Goal: Information Seeking & Learning: Check status

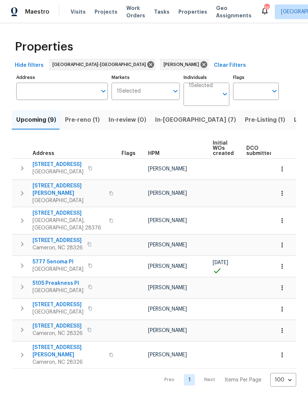
click at [90, 120] on span "Pre-reno (1)" at bounding box center [82, 120] width 35 height 10
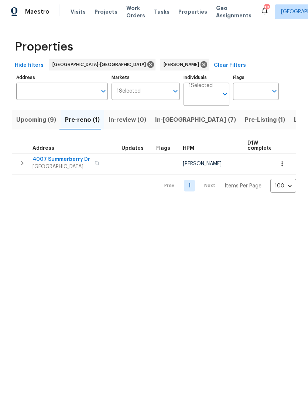
click at [63, 159] on span "4007 Summerberry Dr" at bounding box center [61, 159] width 58 height 7
click at [35, 123] on span "Upcoming (9)" at bounding box center [36, 120] width 40 height 10
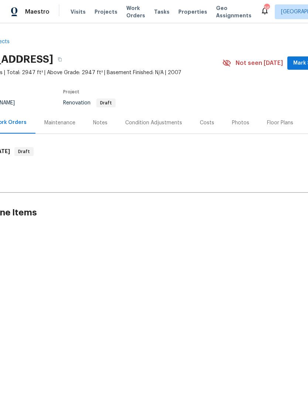
scroll to position [0, 20]
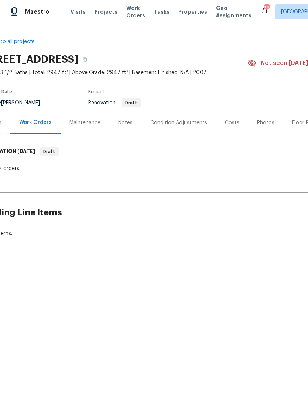
click at [125, 120] on div "Notes" at bounding box center [125, 122] width 14 height 7
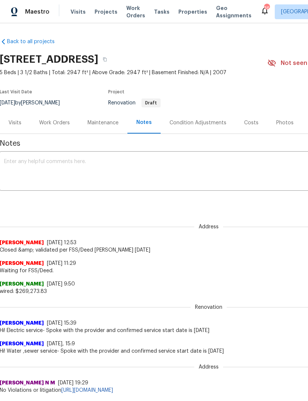
scroll to position [0, 0]
click at [260, 122] on div "Costs" at bounding box center [251, 123] width 32 height 22
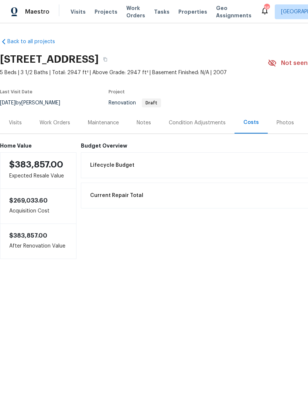
click at [56, 124] on div "Work Orders" at bounding box center [54, 122] width 31 height 7
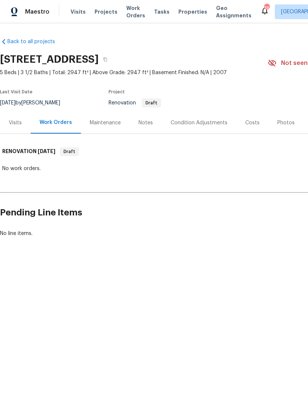
click at [17, 122] on div "Visits" at bounding box center [15, 122] width 13 height 7
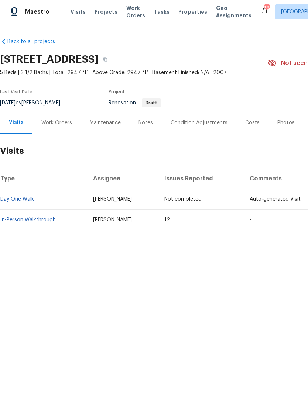
click at [46, 218] on link "In-Person Walkthrough" at bounding box center [27, 219] width 55 height 5
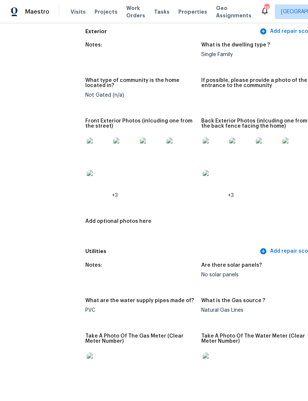
scroll to position [306, 4]
click at [202, 145] on img at bounding box center [214, 150] width 24 height 24
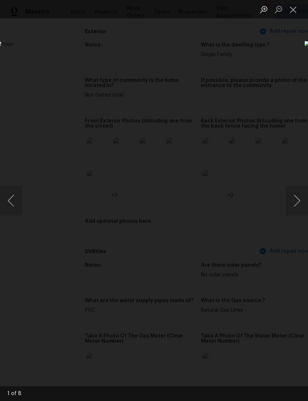
click at [297, 10] on button "Close lightbox" at bounding box center [292, 9] width 15 height 13
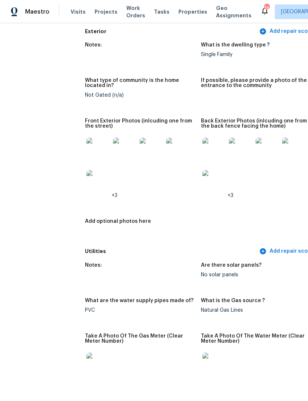
click at [86, 181] on img at bounding box center [98, 182] width 24 height 24
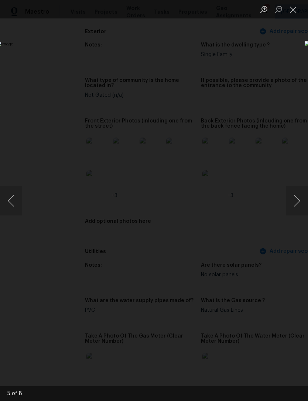
click at [297, 9] on button "Close lightbox" at bounding box center [292, 9] width 15 height 13
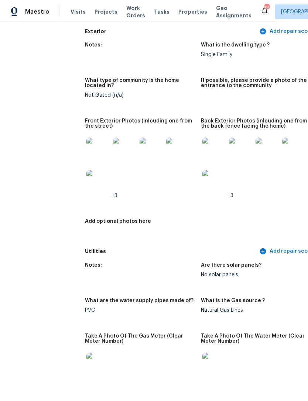
click at [86, 141] on img at bounding box center [98, 150] width 24 height 24
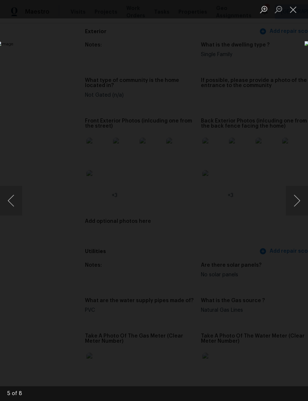
click at [302, 196] on button "Next image" at bounding box center [296, 201] width 22 height 30
click at [300, 198] on button "Next image" at bounding box center [296, 201] width 22 height 30
click at [294, 202] on button "Next image" at bounding box center [296, 201] width 22 height 30
click at [295, 202] on button "Next image" at bounding box center [296, 201] width 22 height 30
click at [297, 197] on button "Next image" at bounding box center [296, 201] width 22 height 30
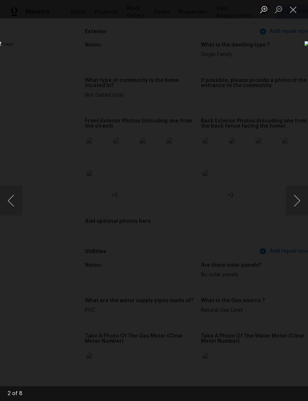
click at [293, 11] on button "Close lightbox" at bounding box center [292, 9] width 15 height 13
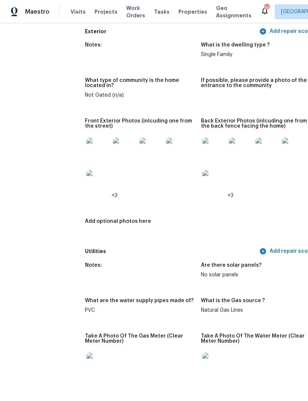
click at [202, 145] on img at bounding box center [214, 150] width 24 height 24
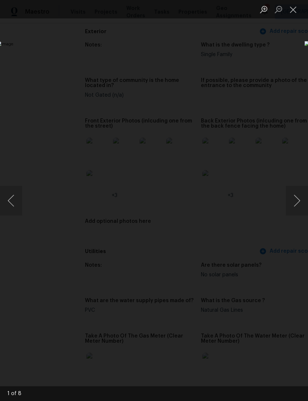
click at [296, 201] on button "Next image" at bounding box center [296, 201] width 22 height 30
click at [300, 204] on button "Next image" at bounding box center [296, 201] width 22 height 30
click at [301, 201] on button "Next image" at bounding box center [296, 201] width 22 height 30
click at [9, 201] on button "Previous image" at bounding box center [11, 201] width 22 height 30
click at [298, 197] on button "Next image" at bounding box center [296, 201] width 22 height 30
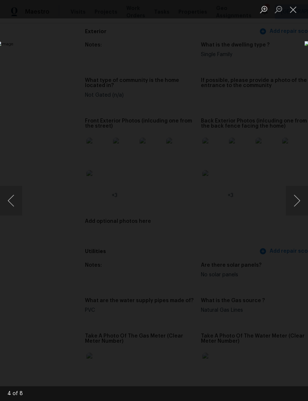
click at [296, 198] on button "Next image" at bounding box center [296, 201] width 22 height 30
click at [300, 200] on button "Next image" at bounding box center [296, 201] width 22 height 30
click at [300, 202] on button "Next image" at bounding box center [296, 201] width 22 height 30
click at [301, 202] on button "Next image" at bounding box center [296, 201] width 22 height 30
click at [300, 204] on button "Next image" at bounding box center [296, 201] width 22 height 30
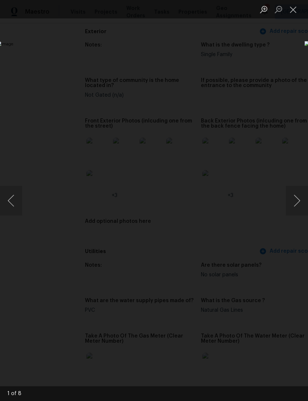
click at [301, 205] on button "Next image" at bounding box center [296, 201] width 22 height 30
click at [294, 15] on button "Close lightbox" at bounding box center [292, 9] width 15 height 13
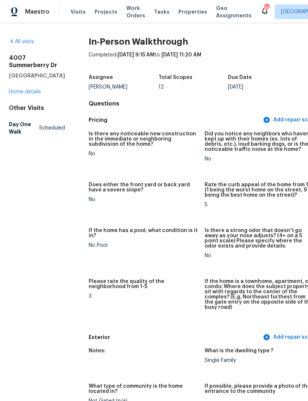
scroll to position [0, 0]
click at [26, 94] on link "Home details" at bounding box center [25, 91] width 32 height 5
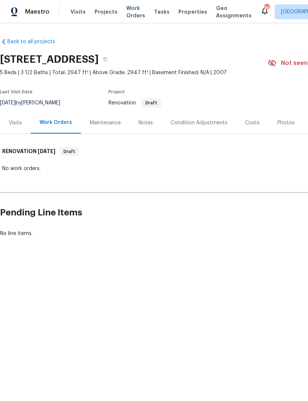
click at [191, 119] on div "Condition Adjustments" at bounding box center [198, 122] width 57 height 7
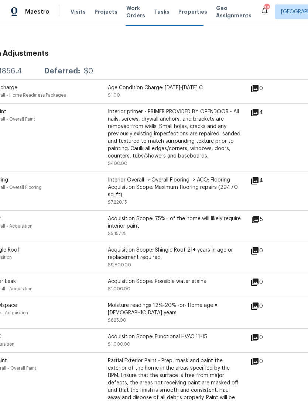
scroll to position [100, 49]
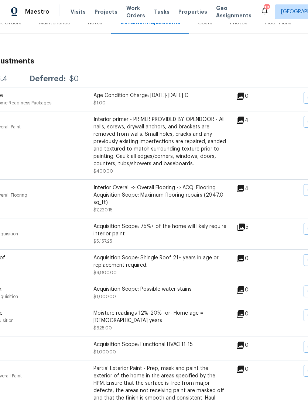
click at [251, 188] on div "4" at bounding box center [254, 188] width 36 height 9
click at [244, 189] on icon at bounding box center [239, 188] width 7 height 7
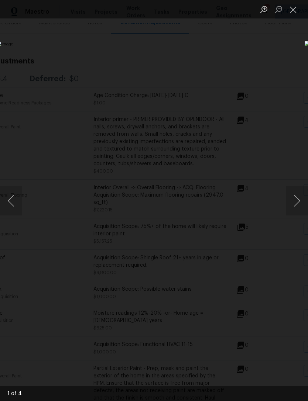
click at [301, 194] on button "Next image" at bounding box center [296, 201] width 22 height 30
click at [300, 200] on button "Next image" at bounding box center [296, 201] width 22 height 30
click at [301, 200] on button "Next image" at bounding box center [296, 201] width 22 height 30
click at [300, 202] on button "Next image" at bounding box center [296, 201] width 22 height 30
click at [300, 205] on button "Next image" at bounding box center [296, 201] width 22 height 30
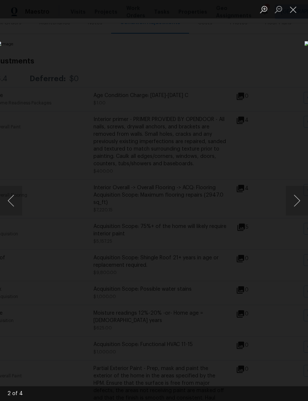
click at [299, 208] on button "Next image" at bounding box center [296, 201] width 22 height 30
click at [295, 6] on button "Close lightbox" at bounding box center [292, 9] width 15 height 13
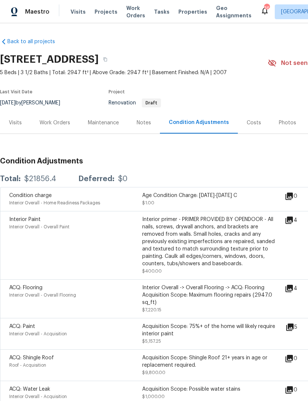
scroll to position [0, 0]
click at [17, 122] on div "Visits" at bounding box center [15, 122] width 13 height 7
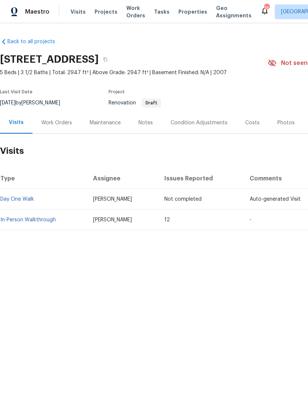
click at [60, 121] on div "Work Orders" at bounding box center [56, 122] width 31 height 7
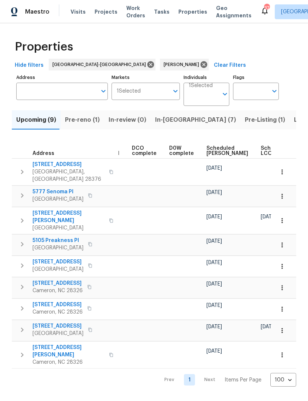
scroll to position [0, 163]
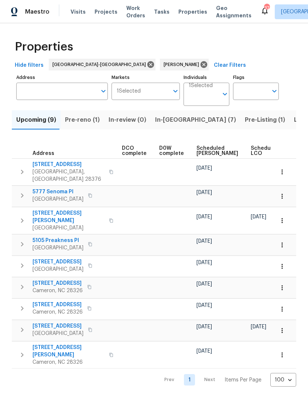
click at [201, 153] on span "Scheduled [PERSON_NAME]" at bounding box center [217, 151] width 42 height 10
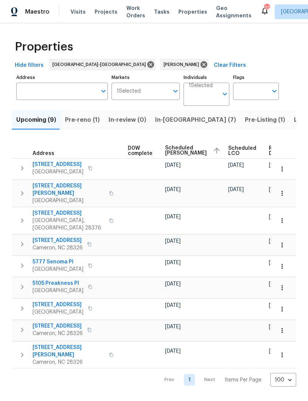
scroll to position [0, 194]
